Goal: Task Accomplishment & Management: Manage account settings

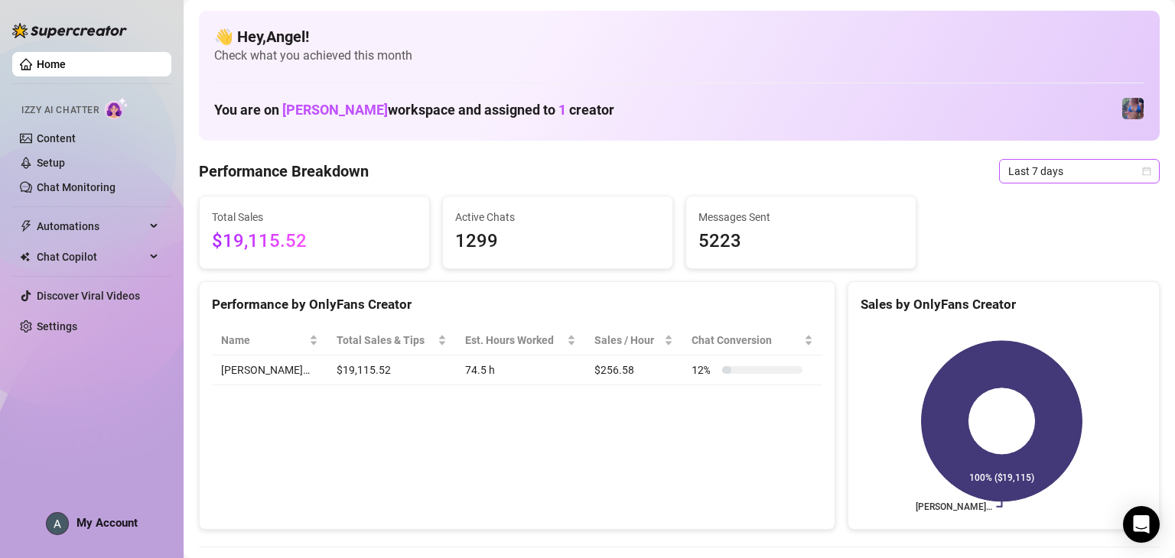
click at [1097, 180] on span "Last 7 days" at bounding box center [1079, 171] width 142 height 23
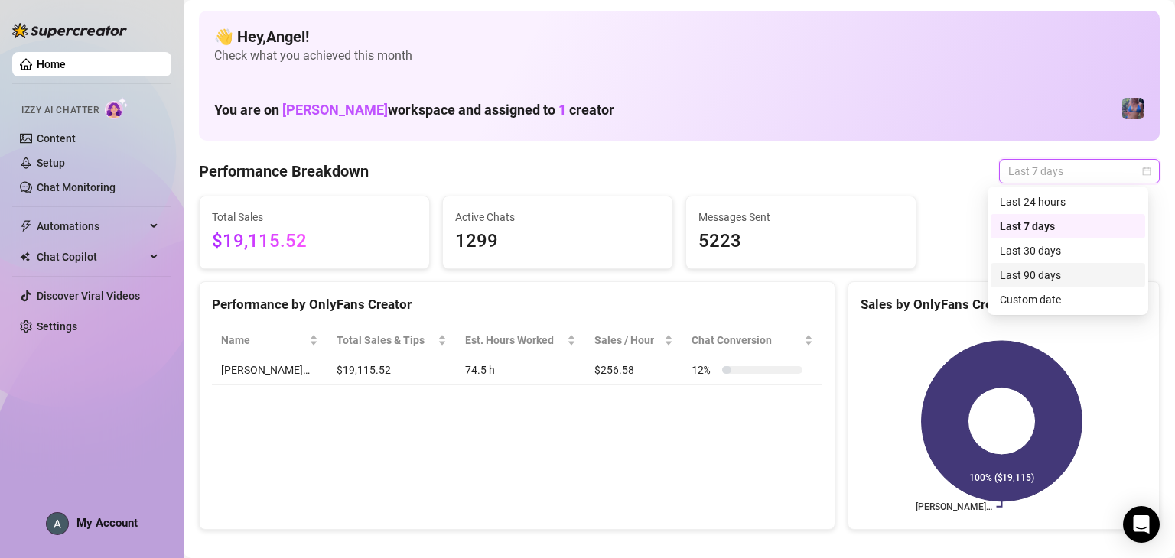
click at [1088, 270] on div "Last 90 days" at bounding box center [1068, 275] width 136 height 17
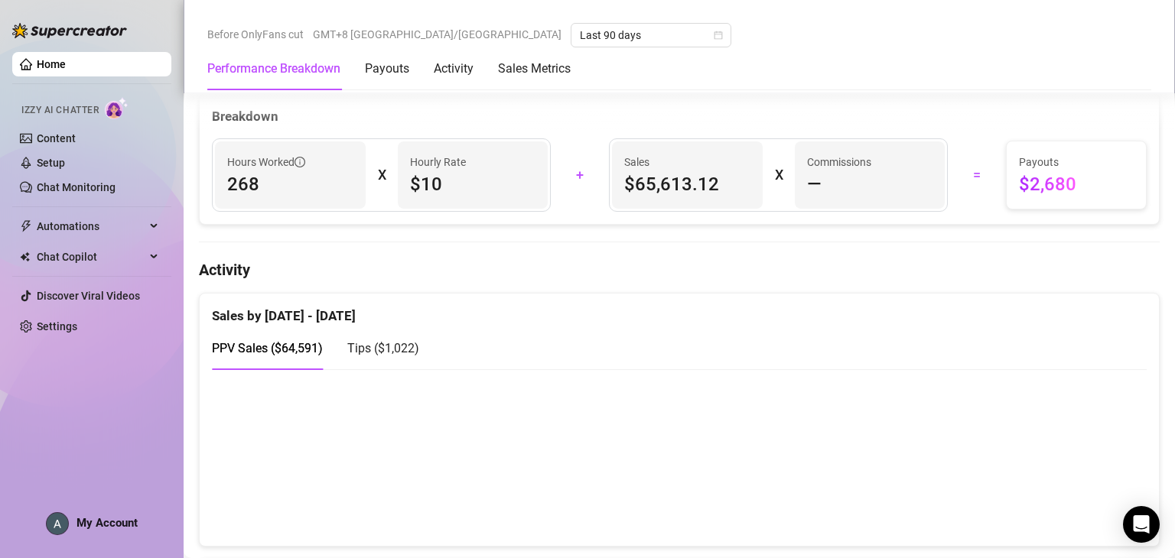
scroll to position [612, 0]
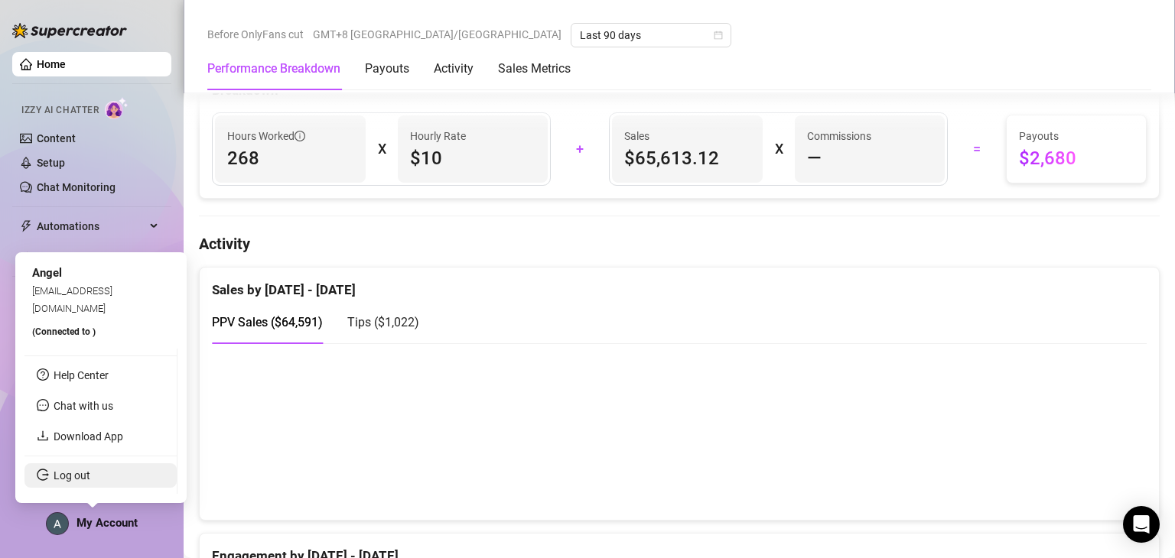
click at [90, 480] on link "Log out" at bounding box center [72, 476] width 37 height 12
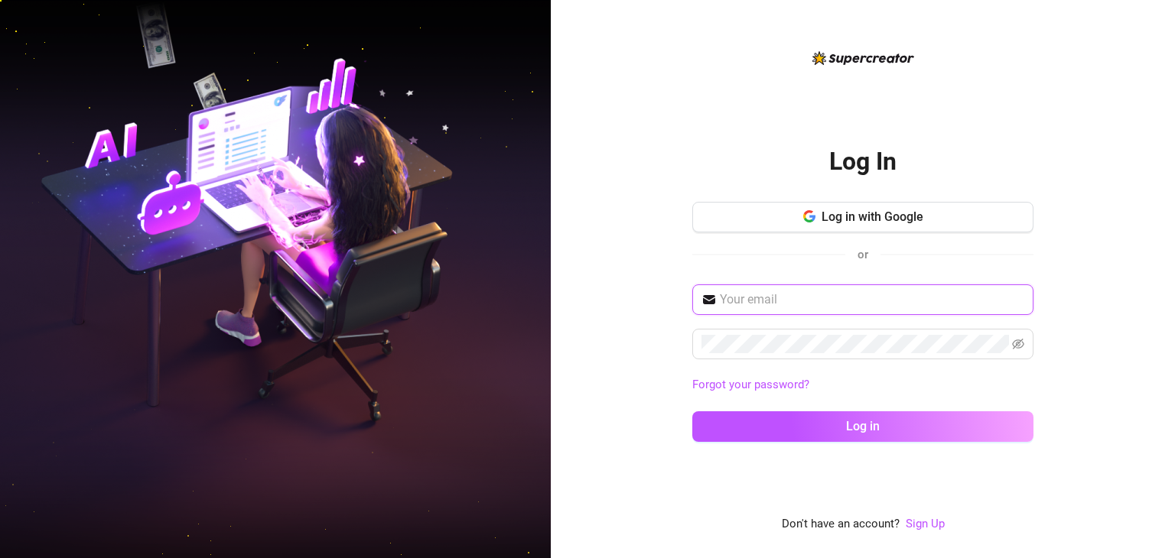
click at [915, 304] on input "text" at bounding box center [872, 300] width 304 height 18
type input "[EMAIL_ADDRESS][DOMAIN_NAME]"
click at [692, 411] on button "Log in" at bounding box center [862, 426] width 341 height 31
